Goal: Task Accomplishment & Management: Manage account settings

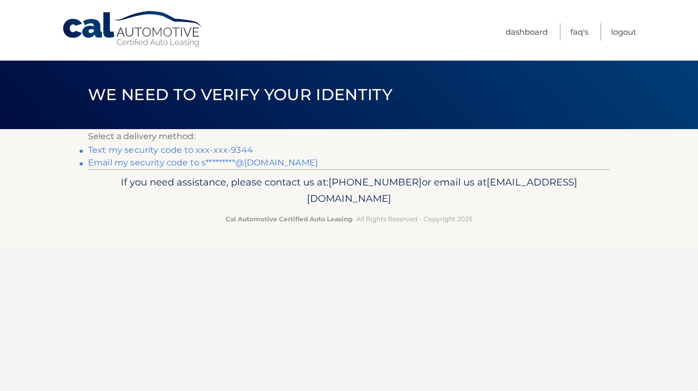
click at [128, 154] on link "Text my security code to xxx-xxx-9344" at bounding box center [170, 150] width 165 height 10
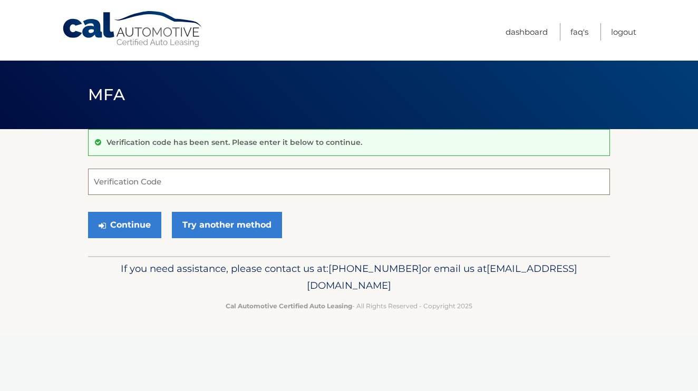
click at [145, 189] on input "Verification Code" at bounding box center [349, 182] width 522 height 26
type input "806507"
click at [104, 219] on button "Continue" at bounding box center [124, 225] width 73 height 26
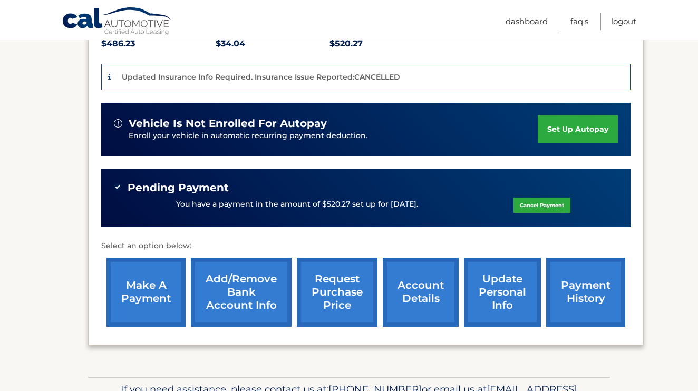
scroll to position [260, 0]
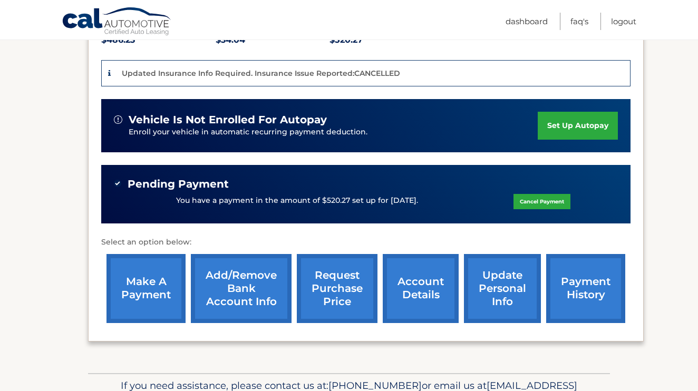
click at [410, 191] on div "You have a payment in the amount of $520.27 set up for 10/6/2025. Cancel Payment" at bounding box center [366, 201] width 504 height 20
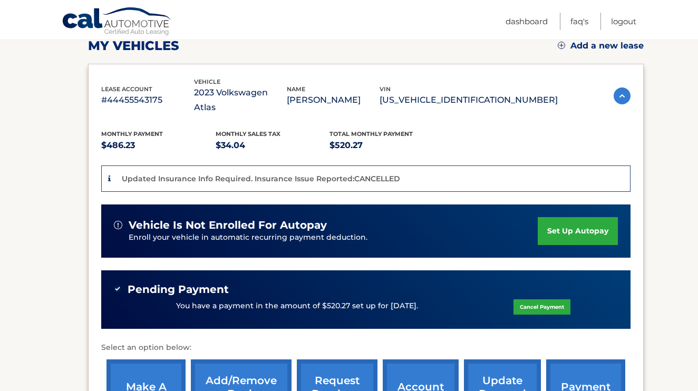
scroll to position [149, 0]
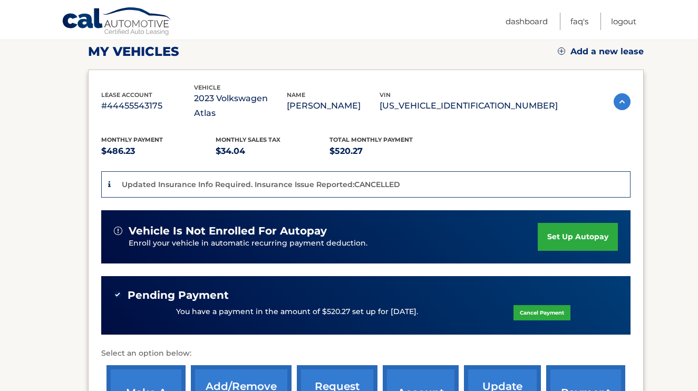
click at [393, 306] on p "You have a payment in the amount of $520.27 set up for 10/6/2025." at bounding box center [297, 312] width 242 height 12
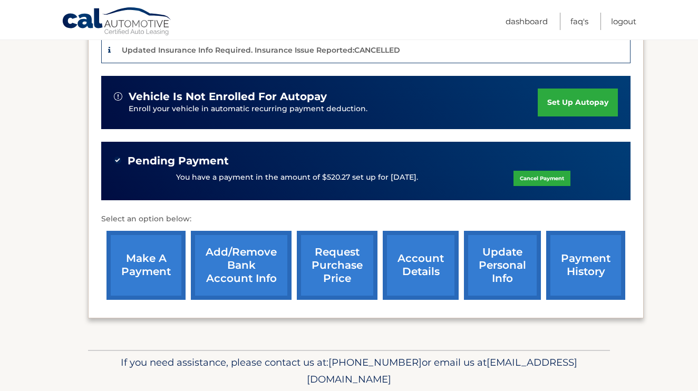
scroll to position [283, 0]
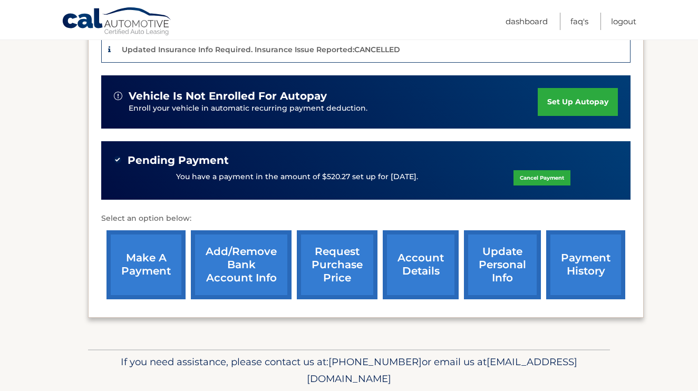
click at [161, 253] on link "make a payment" at bounding box center [145, 264] width 79 height 69
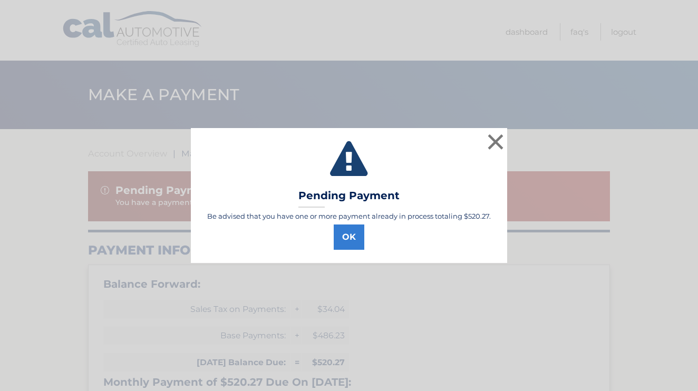
select select "NjAyNGM1MzUtYzAyMS00OWQyLTlkZjktZTQ3ZmY2MTM4Mjlm"
click at [352, 240] on button "OK" at bounding box center [349, 236] width 31 height 25
